Goal: Task Accomplishment & Management: Use online tool/utility

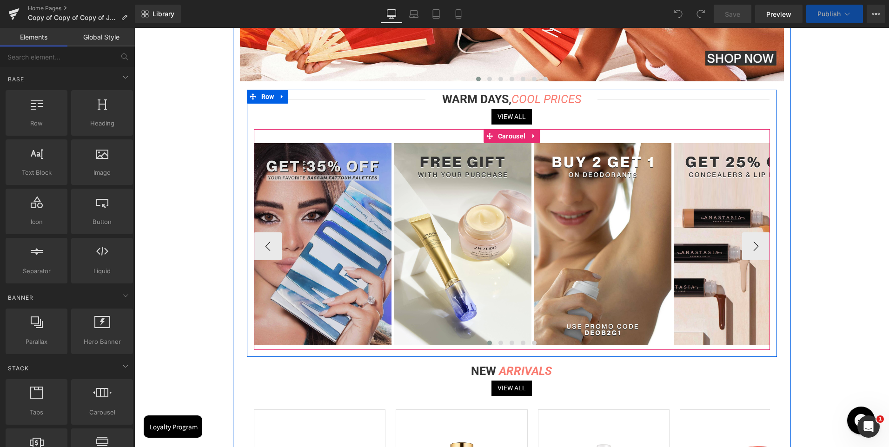
click at [508, 136] on span "Carousel" at bounding box center [511, 136] width 32 height 14
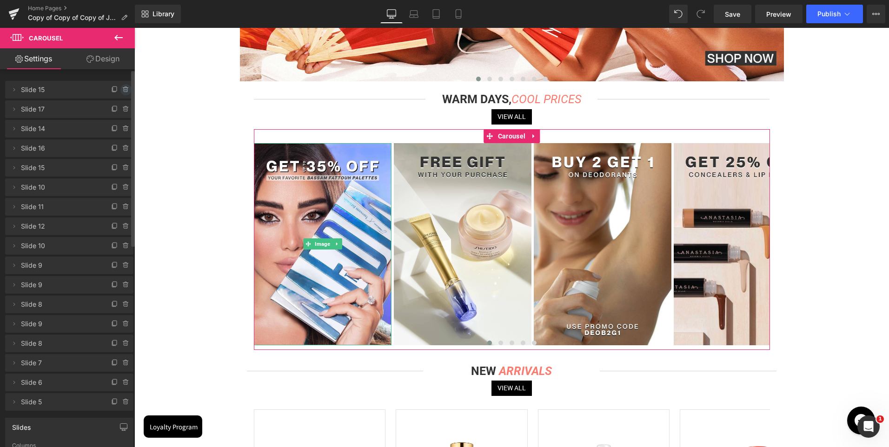
click at [122, 90] on icon at bounding box center [125, 89] width 7 height 7
click at [120, 90] on button "Delete" at bounding box center [115, 90] width 29 height 12
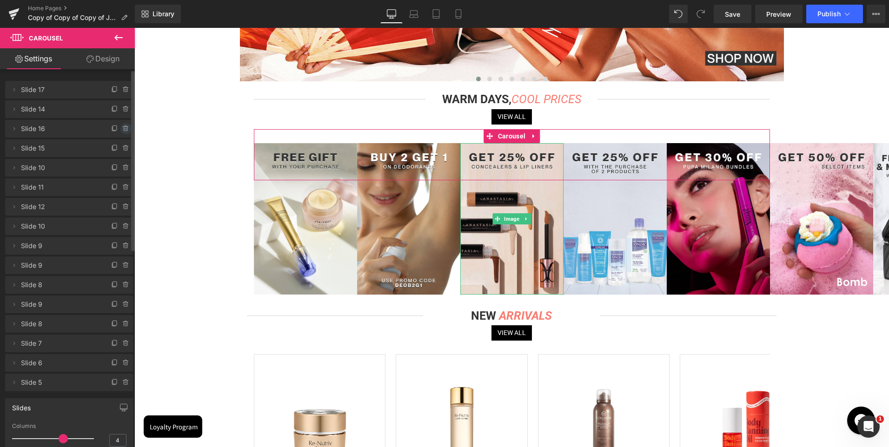
click at [122, 130] on icon at bounding box center [125, 128] width 7 height 7
click at [120, 127] on button "Delete" at bounding box center [115, 129] width 29 height 12
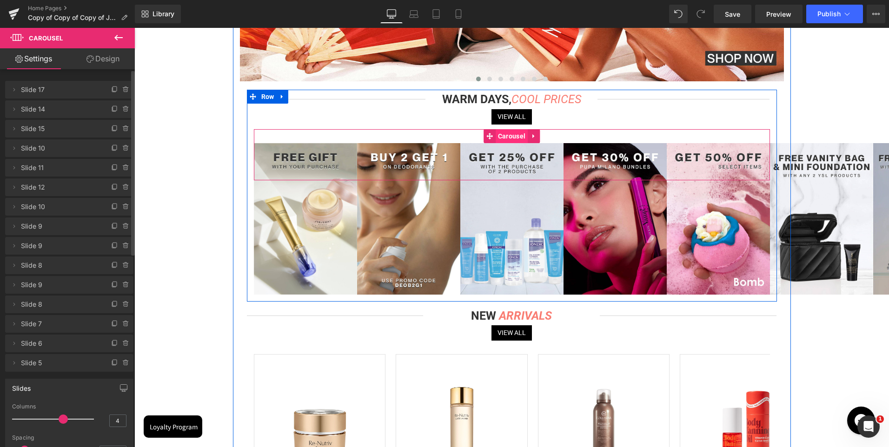
click at [509, 141] on span "Carousel" at bounding box center [511, 136] width 32 height 14
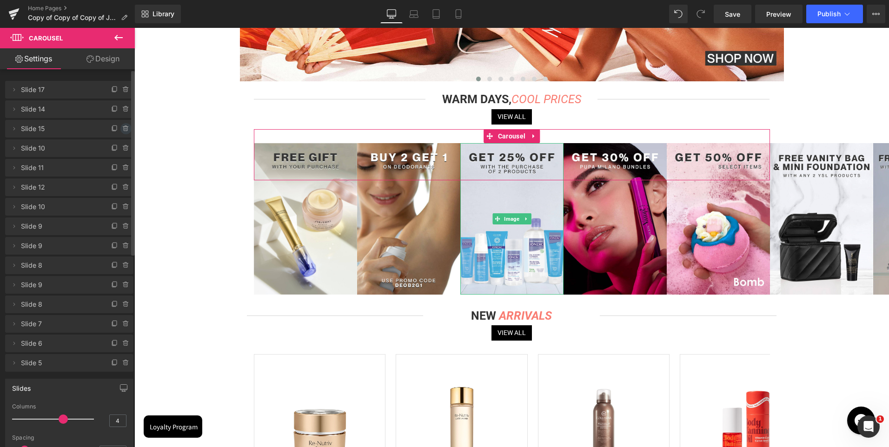
click at [125, 127] on icon at bounding box center [126, 126] width 2 height 1
click at [121, 127] on div "Delete Cancel" at bounding box center [71, 129] width 128 height 18
click at [122, 128] on button "Delete" at bounding box center [115, 129] width 29 height 12
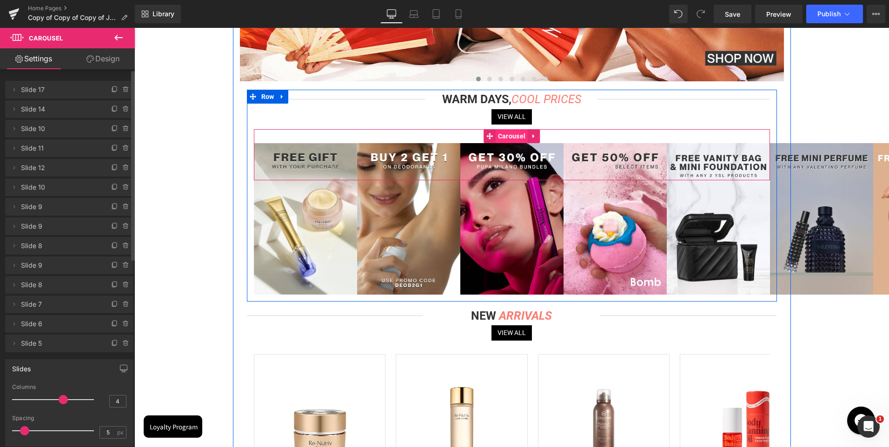
click at [514, 134] on span "Carousel" at bounding box center [511, 136] width 32 height 14
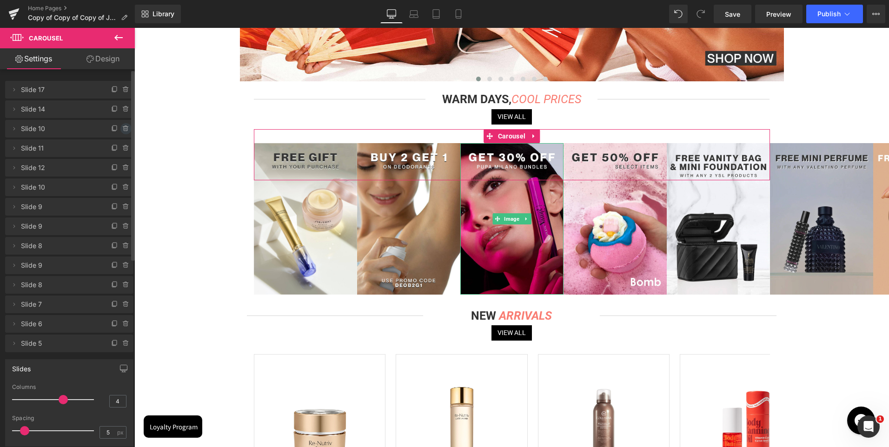
click at [124, 125] on span at bounding box center [125, 128] width 11 height 11
click at [123, 125] on button "Delete" at bounding box center [115, 129] width 29 height 12
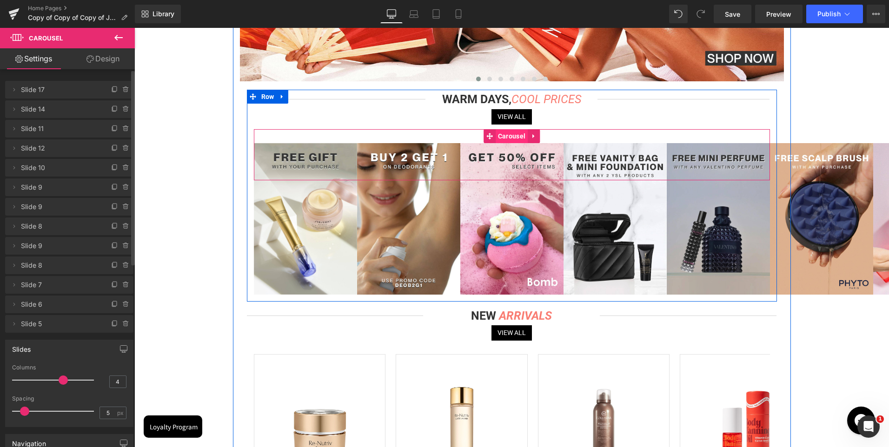
click at [504, 135] on span "Carousel" at bounding box center [511, 136] width 32 height 14
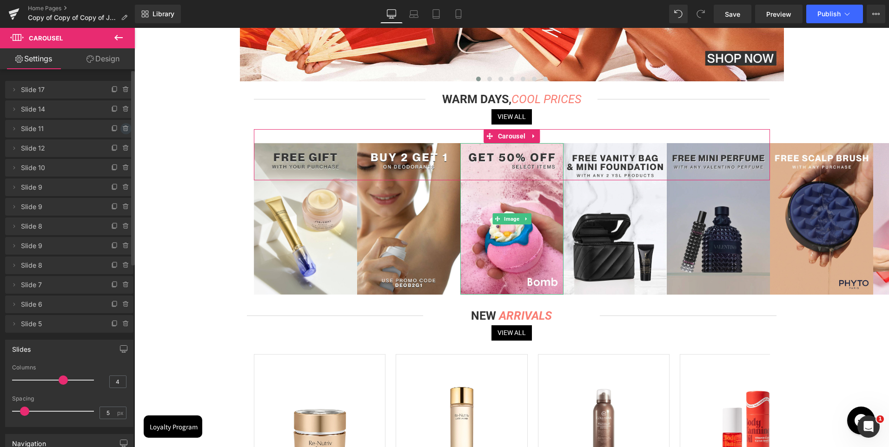
click at [122, 125] on icon at bounding box center [125, 128] width 7 height 7
click at [121, 128] on button "Delete" at bounding box center [115, 129] width 29 height 12
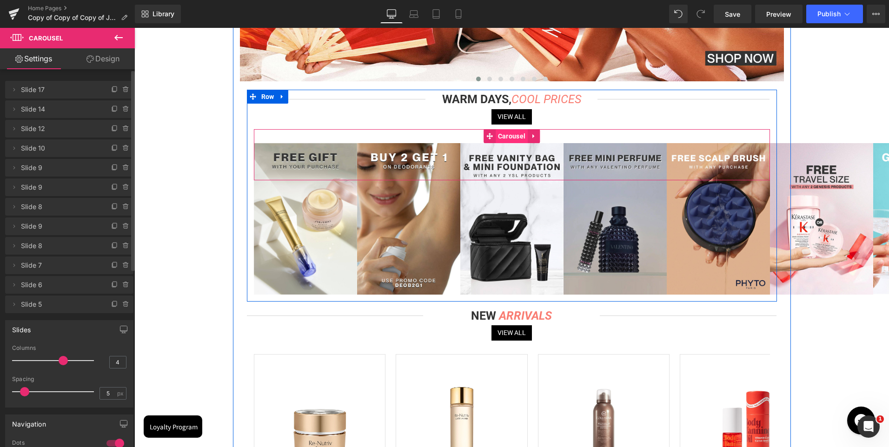
click at [515, 138] on span "Carousel" at bounding box center [511, 136] width 32 height 14
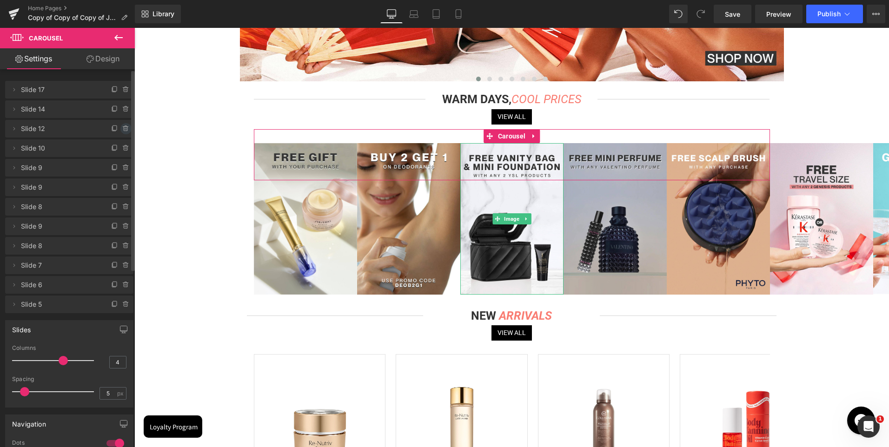
click at [125, 126] on icon at bounding box center [126, 126] width 2 height 1
click at [121, 126] on button "Delete" at bounding box center [115, 129] width 29 height 12
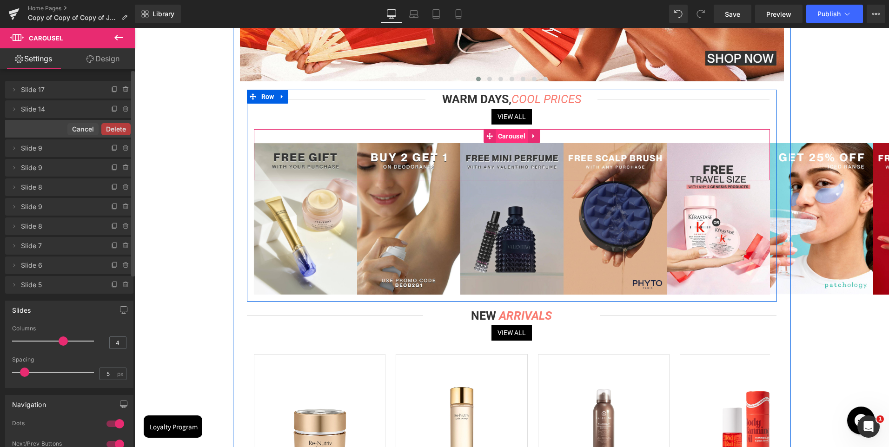
click at [511, 137] on span "Carousel" at bounding box center [511, 136] width 32 height 14
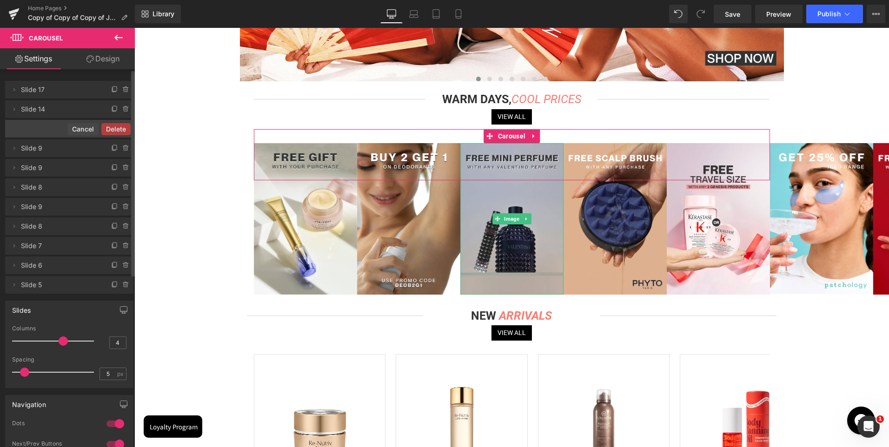
click at [32, 126] on div "Delete Cancel" at bounding box center [69, 129] width 128 height 18
click at [72, 125] on button "Cancel" at bounding box center [82, 129] width 31 height 12
click at [122, 124] on span at bounding box center [125, 128] width 11 height 11
click at [122, 124] on div "Delete Cancel" at bounding box center [71, 129] width 128 height 18
click at [122, 125] on button "Delete" at bounding box center [115, 129] width 29 height 12
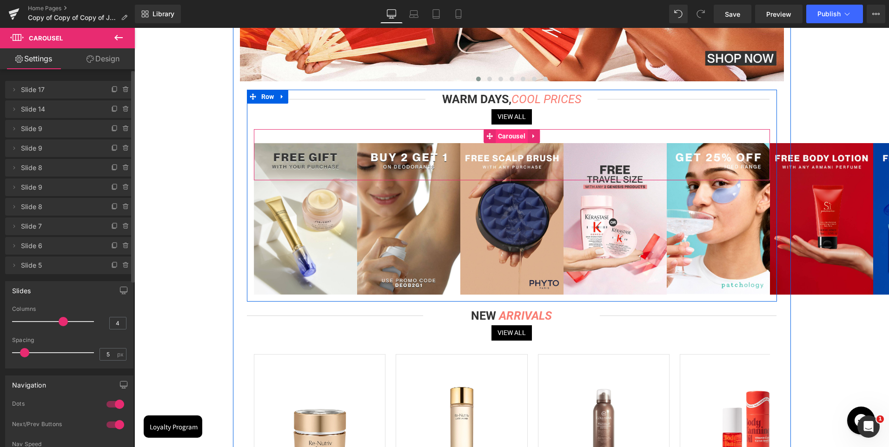
click at [507, 139] on span "Carousel" at bounding box center [511, 136] width 32 height 14
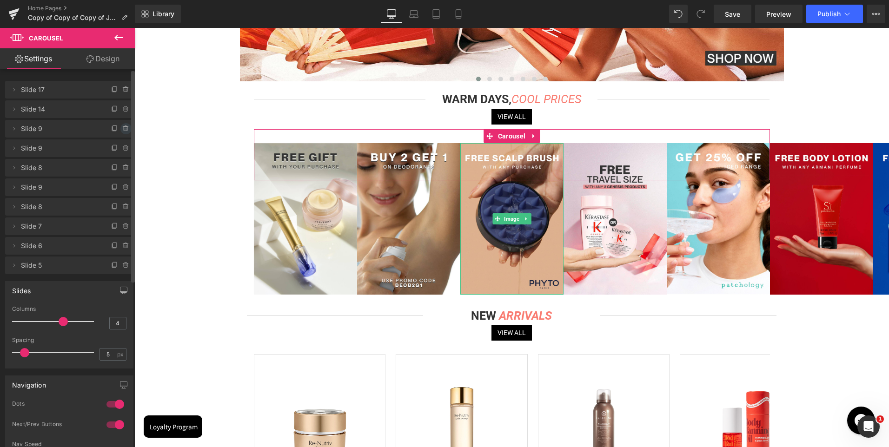
click at [125, 125] on icon at bounding box center [125, 128] width 7 height 7
click at [119, 130] on button "Delete" at bounding box center [115, 129] width 29 height 12
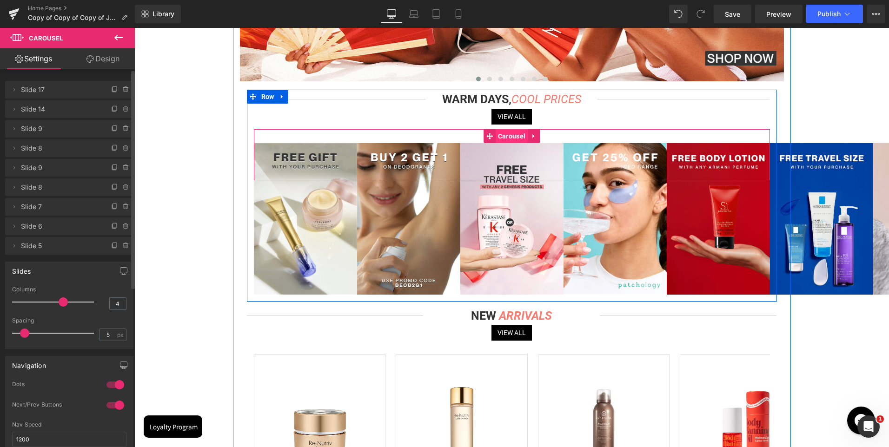
click at [512, 139] on span "Carousel" at bounding box center [511, 136] width 32 height 14
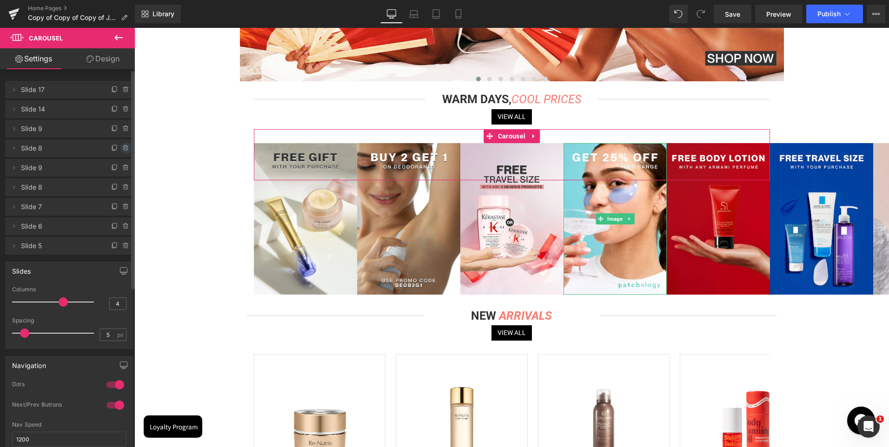
click at [122, 146] on icon at bounding box center [125, 148] width 7 height 7
click at [121, 147] on button "Delete" at bounding box center [115, 149] width 29 height 12
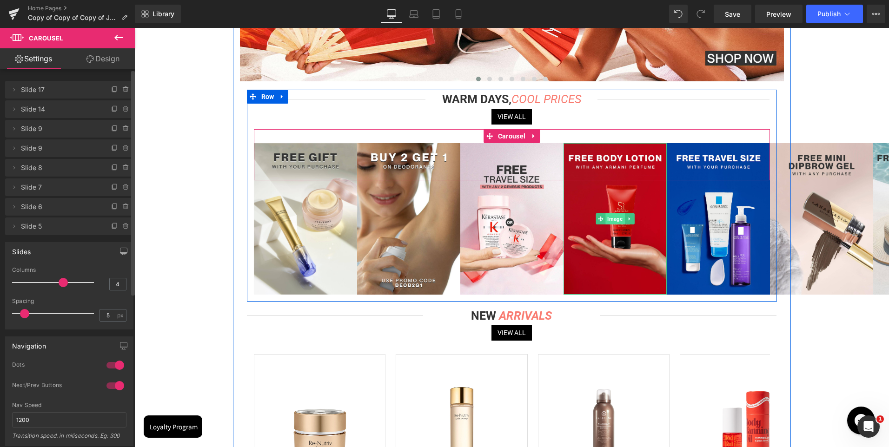
click at [611, 217] on span "Image" at bounding box center [614, 218] width 19 height 11
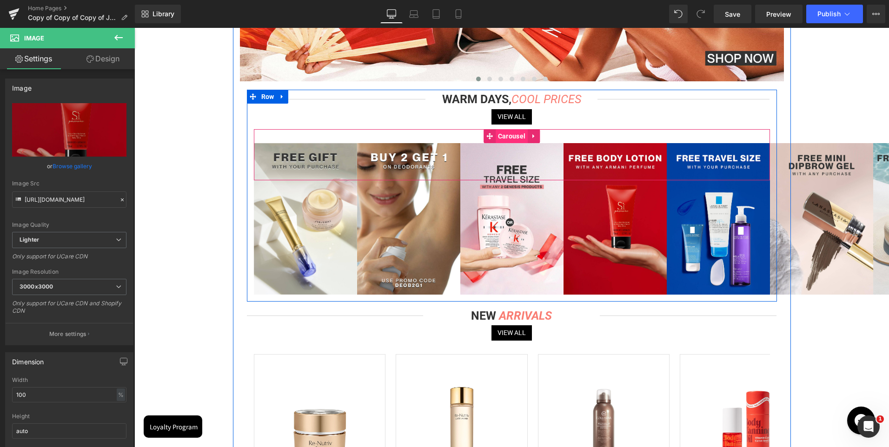
click at [511, 139] on span "Carousel" at bounding box center [511, 136] width 32 height 14
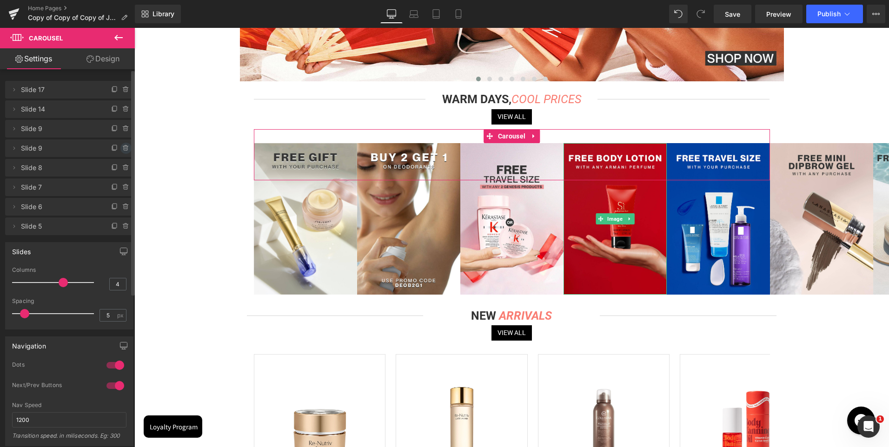
click at [122, 145] on icon at bounding box center [125, 148] width 7 height 7
click at [123, 145] on button "Delete" at bounding box center [115, 149] width 29 height 12
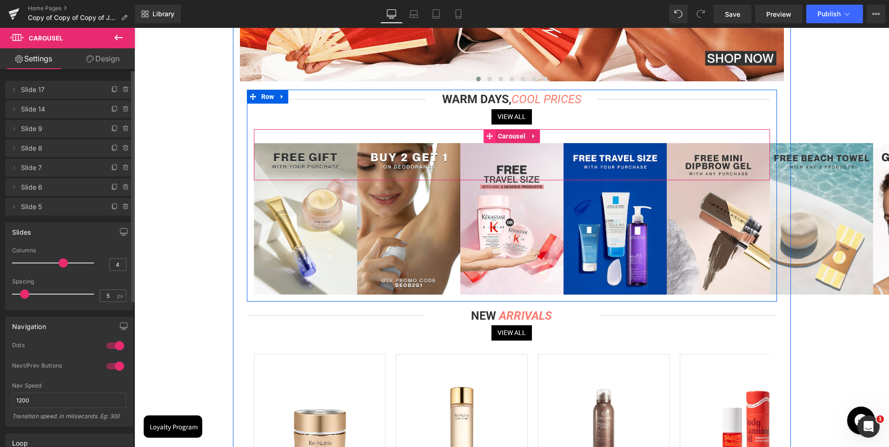
drag, startPoint x: 512, startPoint y: 135, endPoint x: 490, endPoint y: 141, distance: 22.7
click at [512, 135] on span "Carousel" at bounding box center [511, 136] width 32 height 14
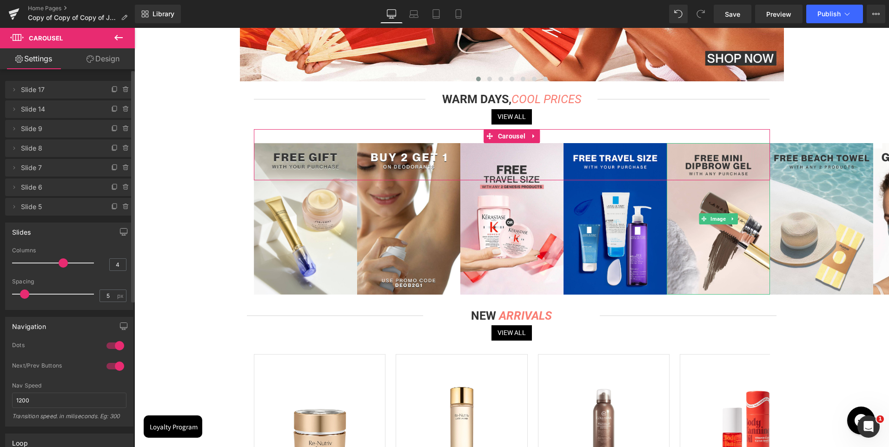
click at [124, 167] on icon at bounding box center [125, 167] width 7 height 7
click at [122, 167] on button "Delete" at bounding box center [115, 168] width 29 height 12
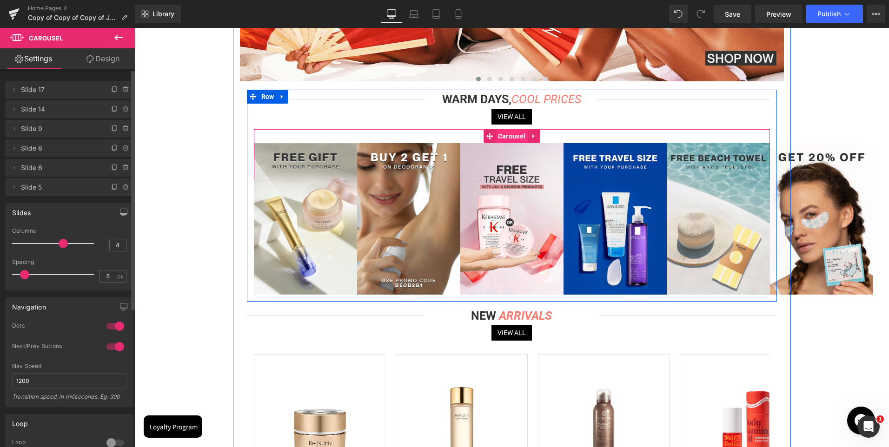
click at [510, 139] on span "Carousel" at bounding box center [511, 136] width 32 height 14
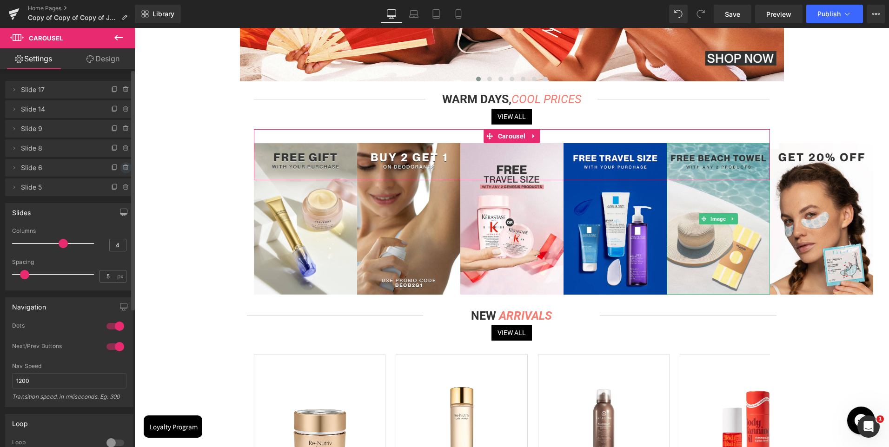
click at [125, 166] on icon at bounding box center [126, 165] width 2 height 1
click at [121, 169] on button "Delete" at bounding box center [115, 168] width 29 height 12
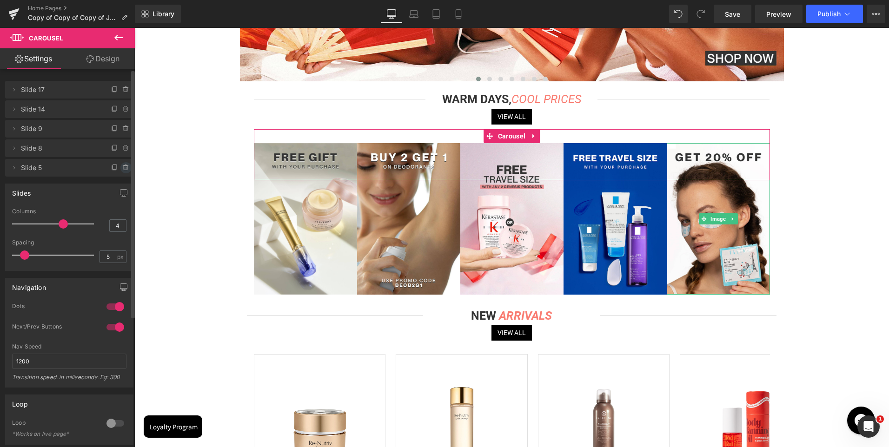
click at [122, 165] on icon at bounding box center [125, 167] width 7 height 7
click at [121, 166] on button "Delete" at bounding box center [115, 168] width 29 height 12
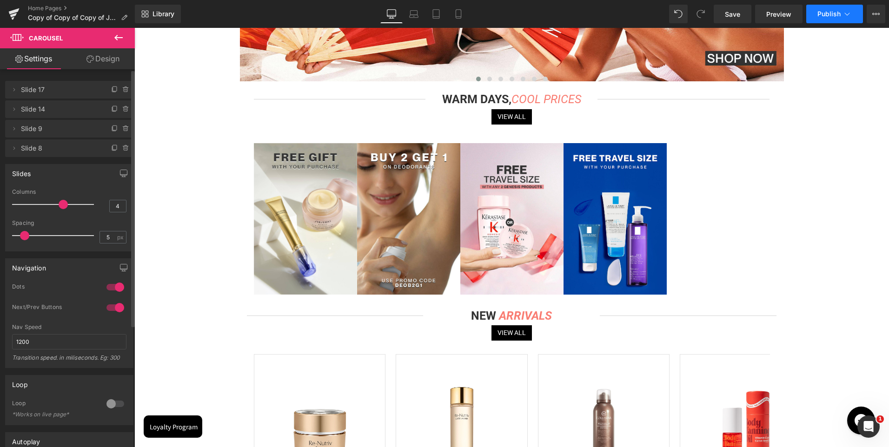
click at [830, 10] on span "Publish" at bounding box center [828, 13] width 23 height 7
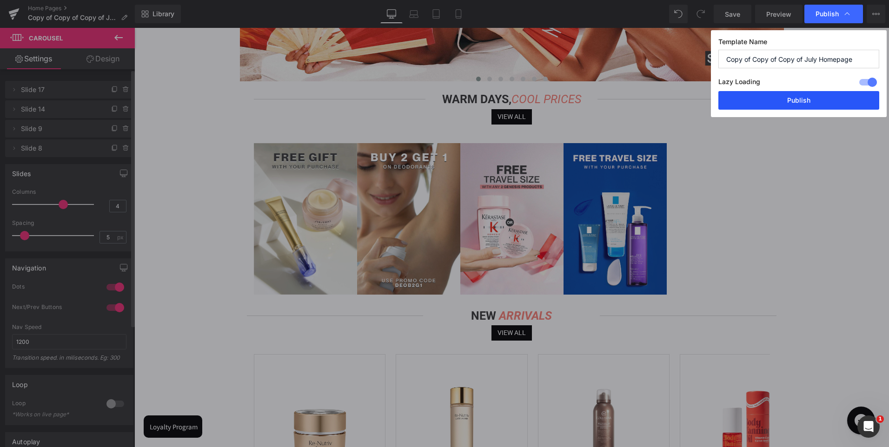
click at [787, 100] on button "Publish" at bounding box center [798, 100] width 161 height 19
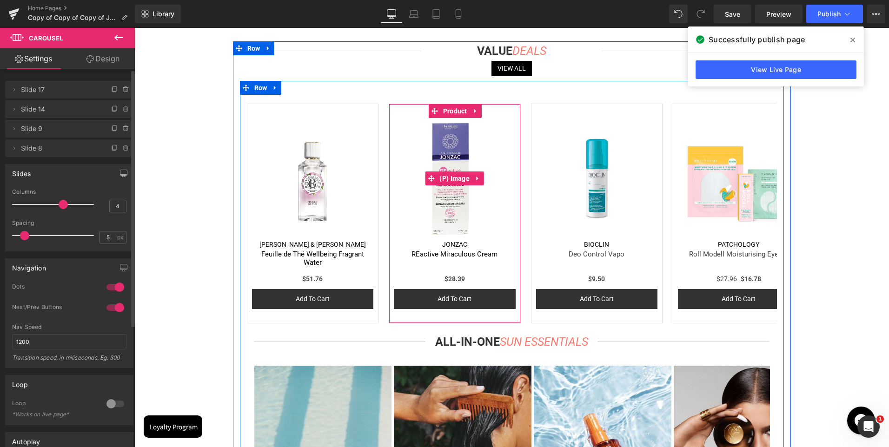
scroll to position [1208, 0]
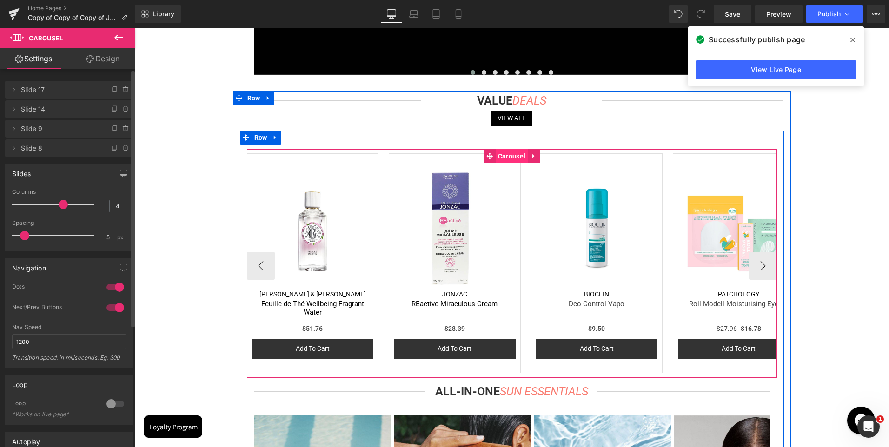
click at [507, 155] on span "Carousel" at bounding box center [511, 156] width 32 height 14
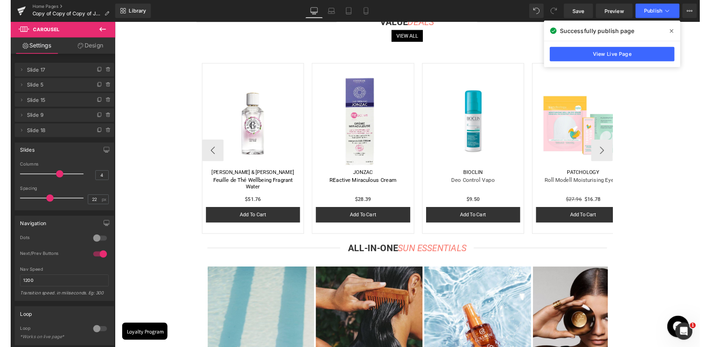
scroll to position [1255, 0]
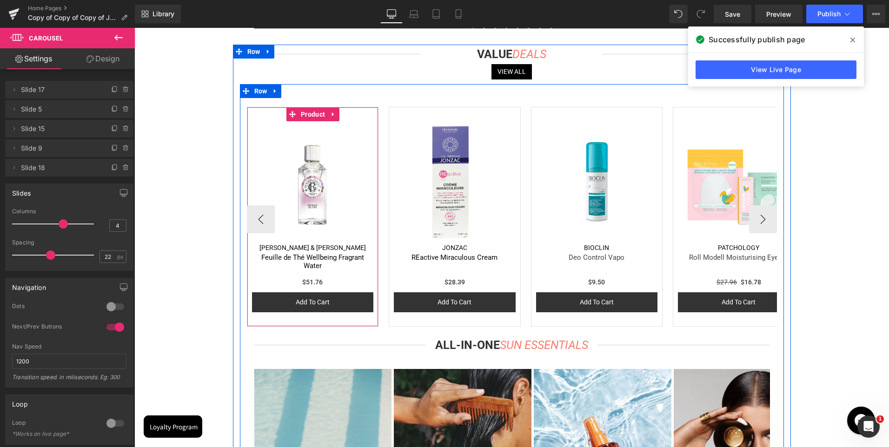
click at [305, 113] on span "Product" at bounding box center [312, 114] width 29 height 14
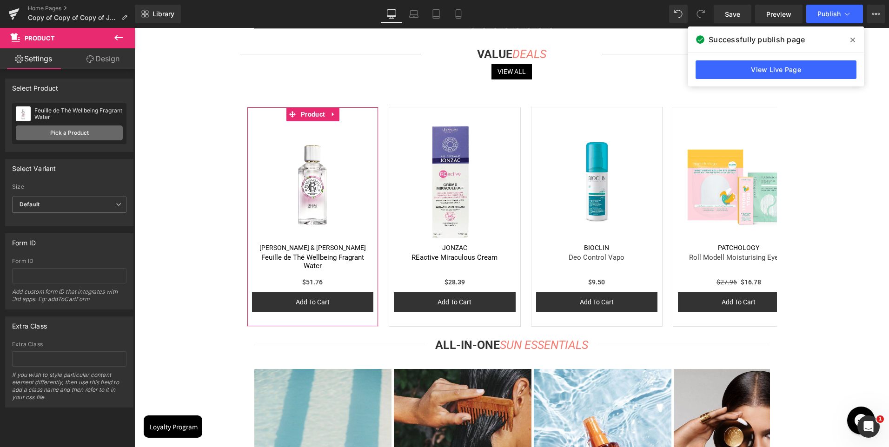
click at [69, 130] on link "Pick a Product" at bounding box center [69, 132] width 107 height 15
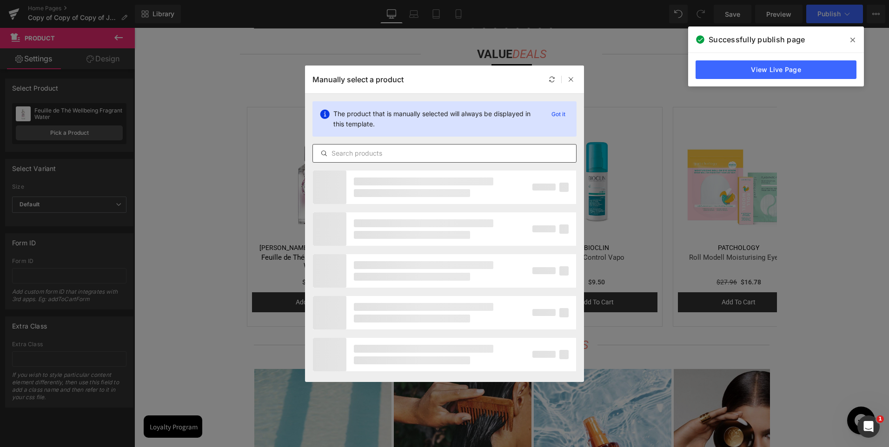
click at [380, 156] on input "text" at bounding box center [444, 153] width 263 height 11
paste input "Comfort Cocooning Mask"
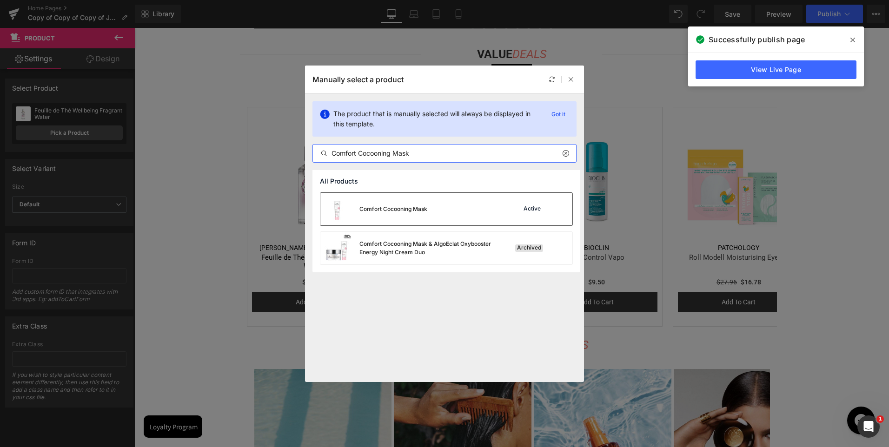
type input "Comfort Cocooning Mask"
click at [396, 213] on div "Comfort Cocooning Mask" at bounding box center [393, 209] width 68 height 8
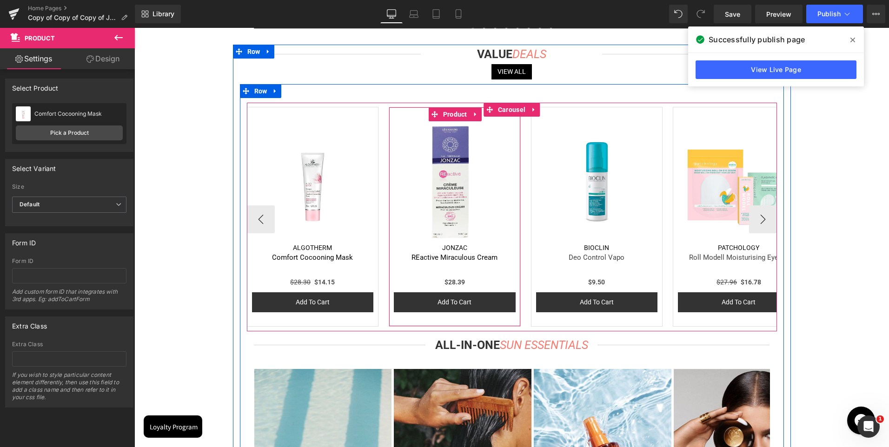
drag, startPoint x: 449, startPoint y: 114, endPoint x: 423, endPoint y: 120, distance: 26.8
click at [449, 114] on span "Product" at bounding box center [455, 114] width 29 height 14
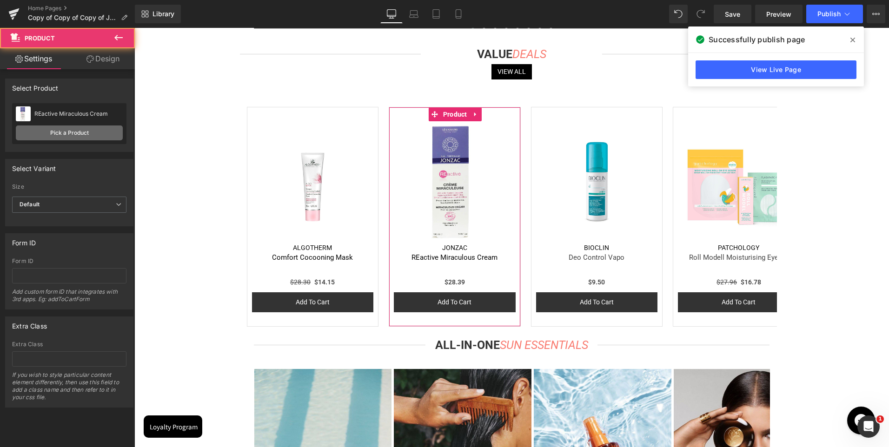
click at [60, 135] on link "Pick a Product" at bounding box center [69, 132] width 107 height 15
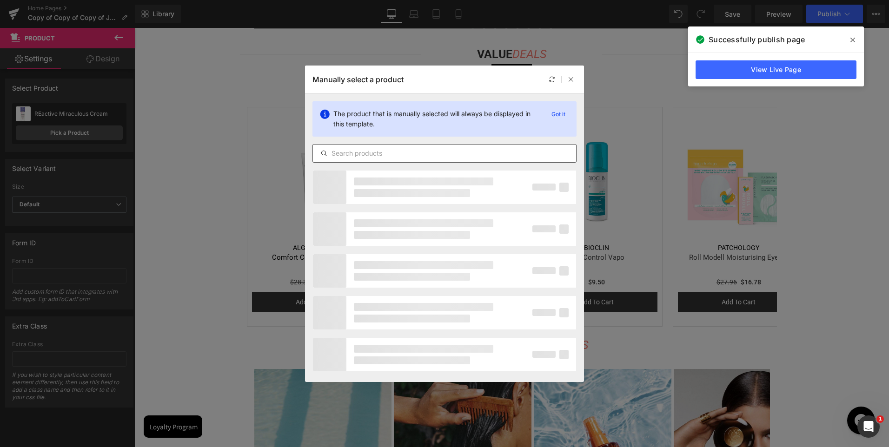
click at [382, 145] on div at bounding box center [444, 153] width 264 height 19
click at [379, 146] on div at bounding box center [444, 153] width 264 height 19
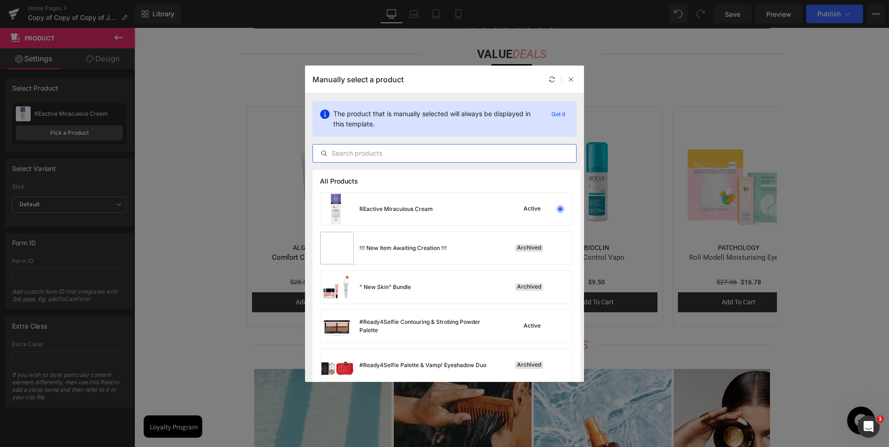
click at [375, 152] on input "text" at bounding box center [444, 153] width 263 height 11
paste input "Surgras Liquid Soap"
type input "Surgras Liquid Soap"
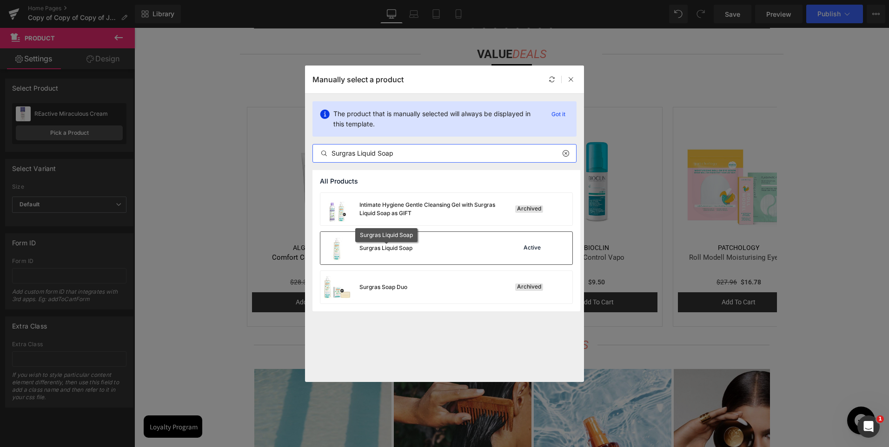
click at [415, 249] on div "Surgras Liquid Soap Active" at bounding box center [446, 248] width 252 height 33
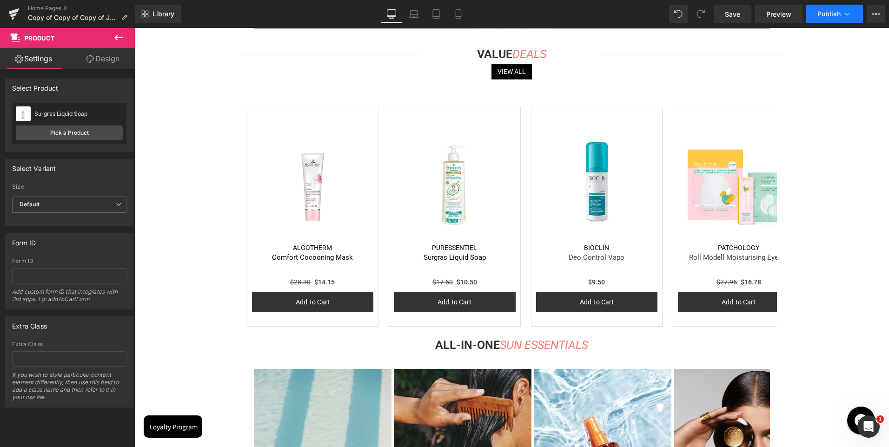
click at [822, 14] on span "Publish" at bounding box center [828, 13] width 23 height 7
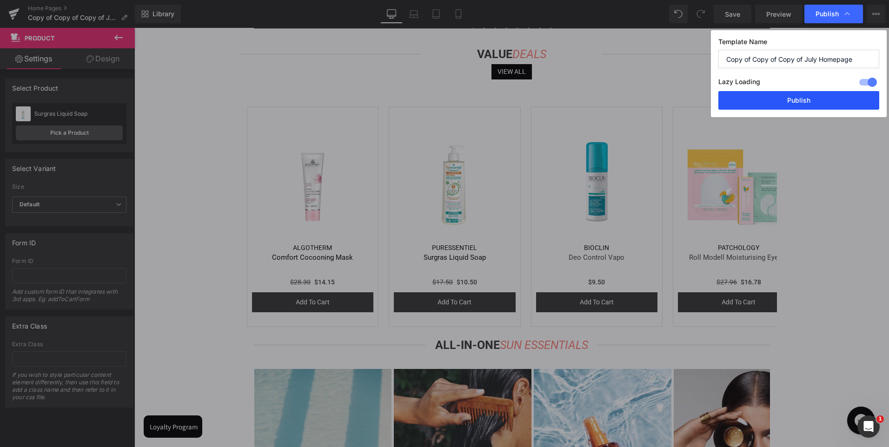
click at [801, 100] on button "Publish" at bounding box center [798, 100] width 161 height 19
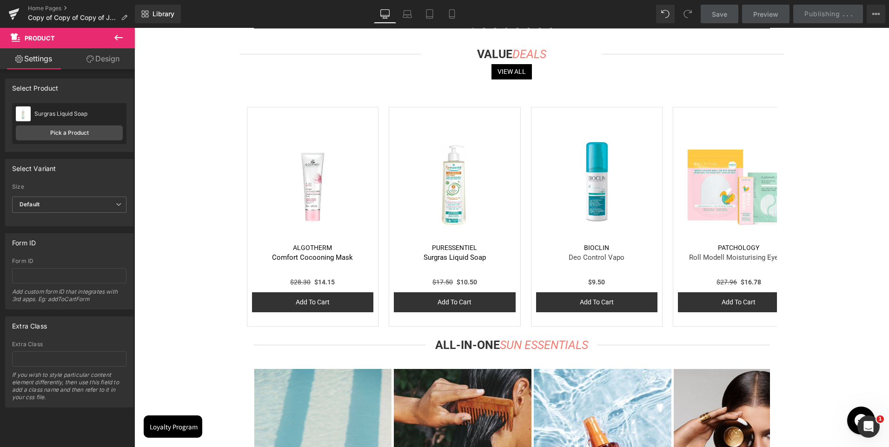
click at [388, 7] on link "Desktop" at bounding box center [385, 14] width 22 height 19
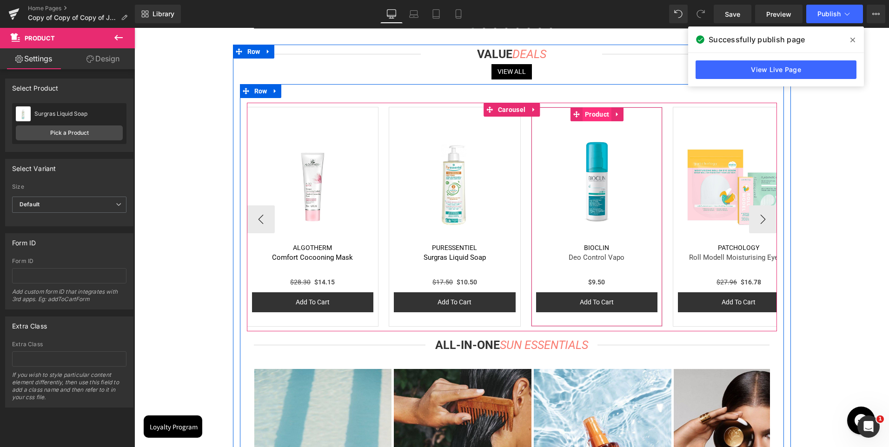
click at [599, 117] on span "Product" at bounding box center [596, 114] width 29 height 14
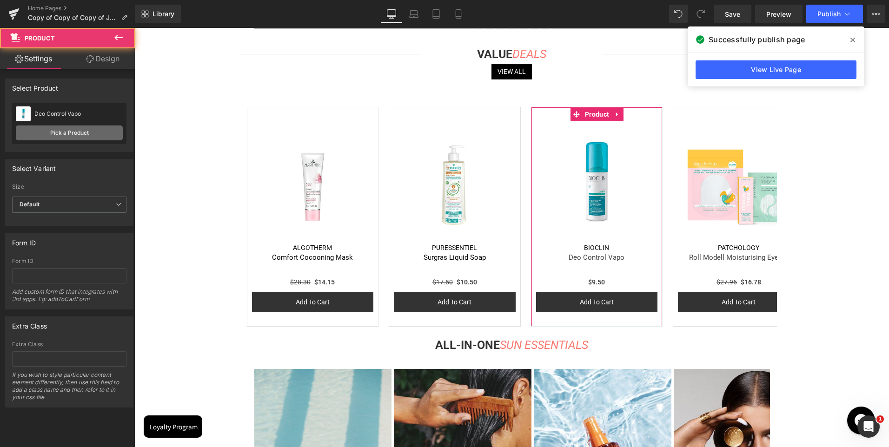
click at [68, 132] on link "Pick a Product" at bounding box center [69, 132] width 107 height 15
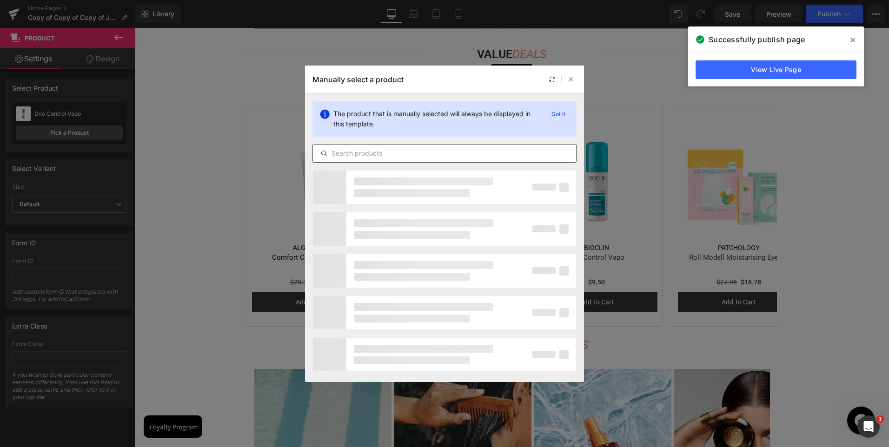
click at [379, 152] on input "text" at bounding box center [444, 153] width 263 height 11
paste input "Hydra Aloe [PERSON_NAME] Soothing Cleansing Milk Bio"
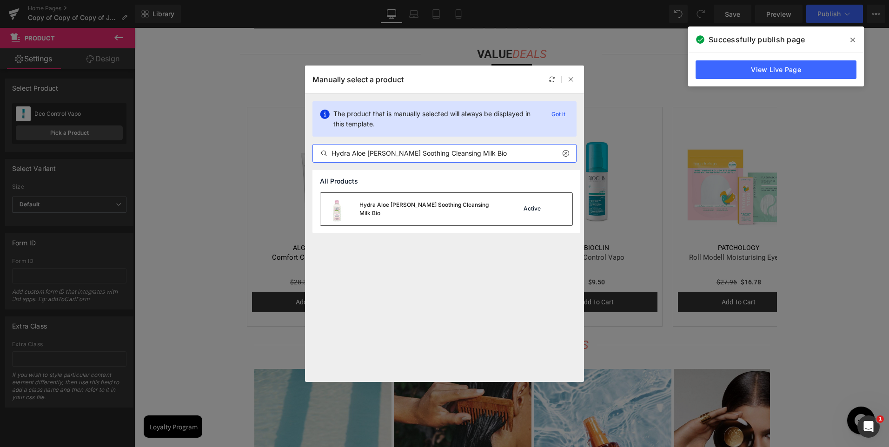
type input "Hydra Aloe [PERSON_NAME] Soothing Cleansing Milk Bio"
click at [389, 212] on div "Hydra Aloe [PERSON_NAME] Soothing Cleansing Milk Bio" at bounding box center [428, 209] width 139 height 17
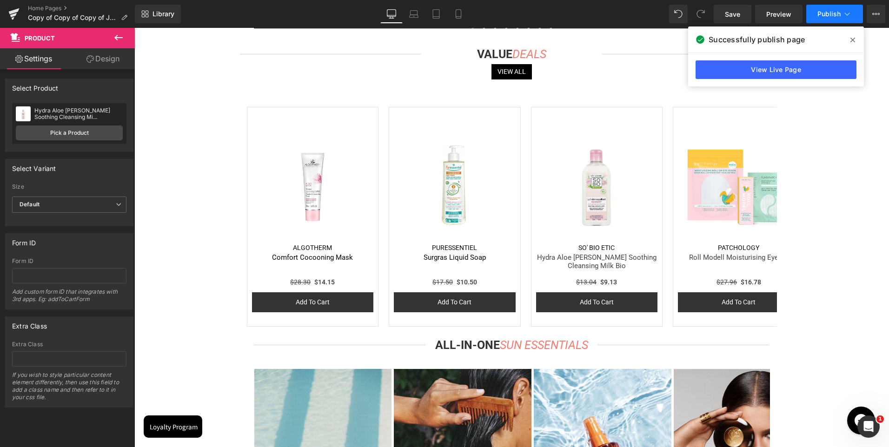
click at [825, 14] on span "Publish" at bounding box center [828, 13] width 23 height 7
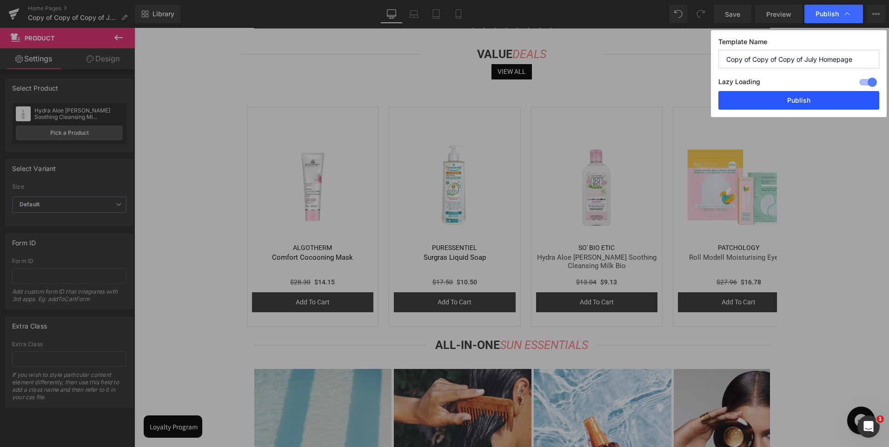
drag, startPoint x: 788, startPoint y: 96, endPoint x: 654, endPoint y: 68, distance: 136.6
click at [788, 96] on button "Publish" at bounding box center [798, 100] width 161 height 19
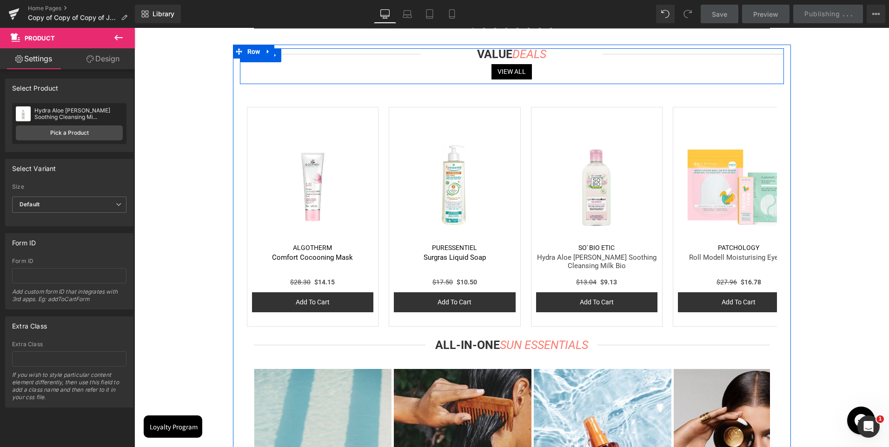
click at [724, 61] on div "Separator VALUE DEALS Heading View All Button Separator Row" at bounding box center [512, 65] width 544 height 35
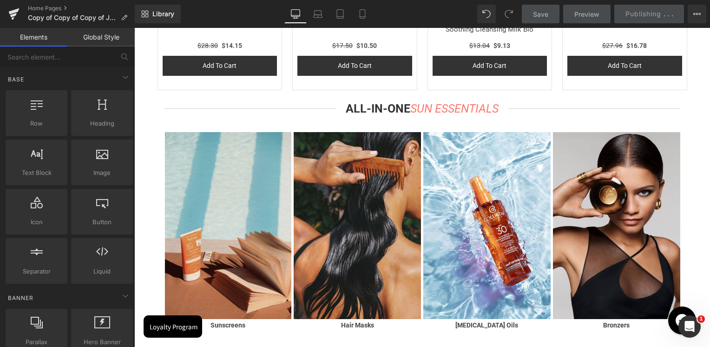
scroll to position [1239, 0]
